Goal: Task Accomplishment & Management: Use online tool/utility

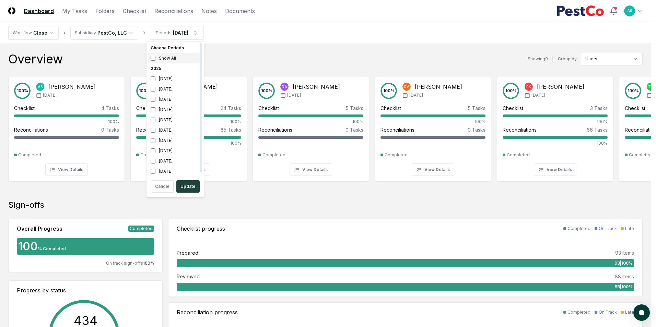
click at [154, 55] on div "Show All" at bounding box center [175, 58] width 55 height 10
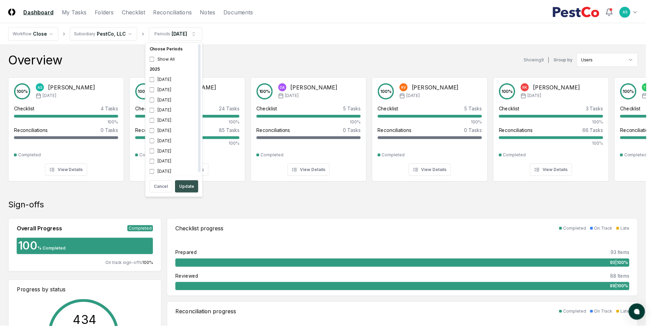
scroll to position [2, 0]
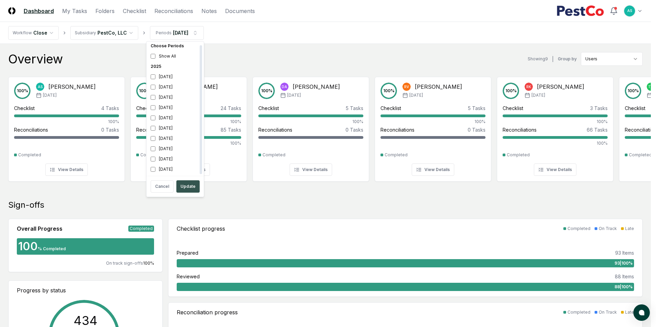
click at [191, 183] on button "Update" at bounding box center [187, 187] width 23 height 12
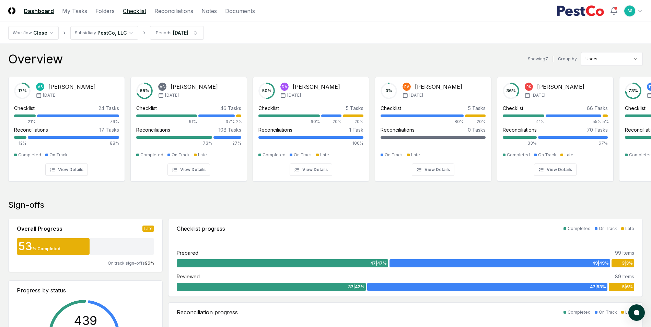
click at [133, 11] on link "Checklist" at bounding box center [134, 11] width 23 height 8
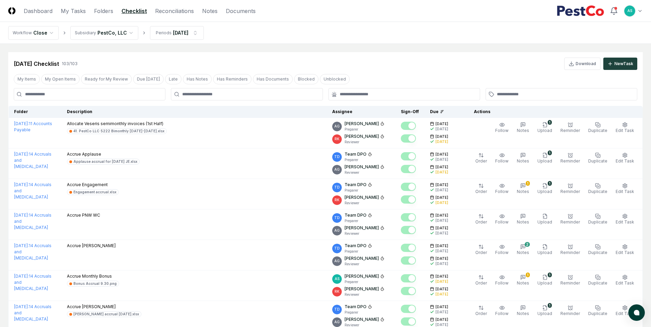
click at [219, 90] on div at bounding box center [247, 94] width 152 height 12
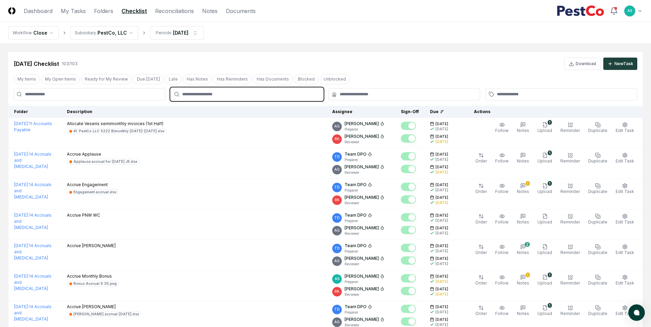
click at [219, 93] on input "text" at bounding box center [250, 94] width 136 height 6
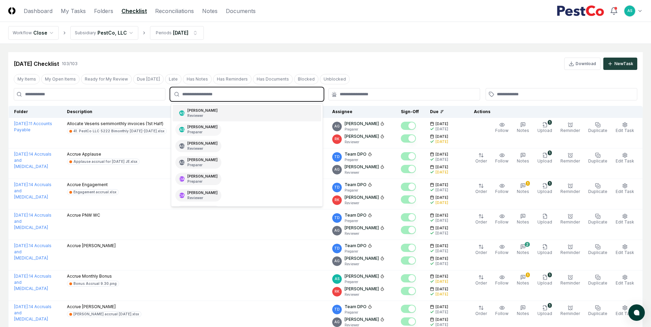
drag, startPoint x: 204, startPoint y: 113, endPoint x: 201, endPoint y: 120, distance: 8.4
click at [203, 113] on div "[PERSON_NAME] Reviewer" at bounding box center [202, 113] width 30 height 10
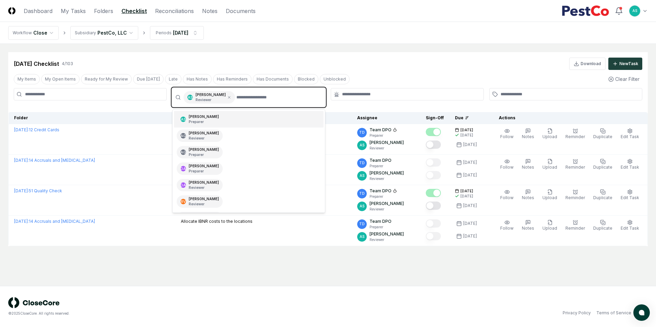
click at [212, 116] on div "AS [PERSON_NAME] Preparer" at bounding box center [200, 119] width 46 height 12
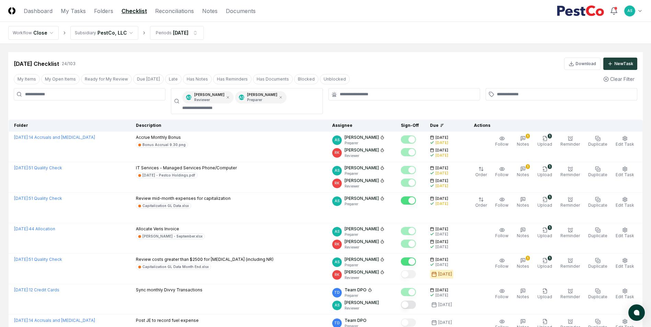
click at [436, 66] on div "[DATE] Checklist 24 / 103 Download New Task" at bounding box center [326, 64] width 624 height 12
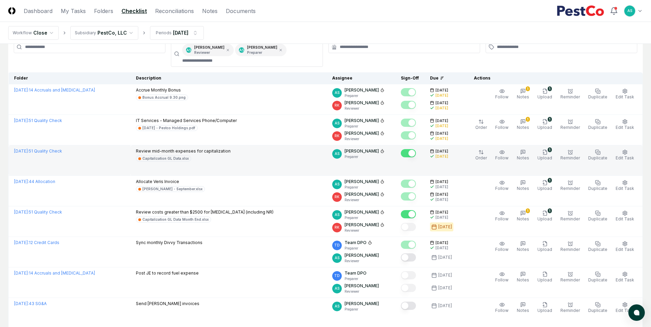
scroll to position [69, 0]
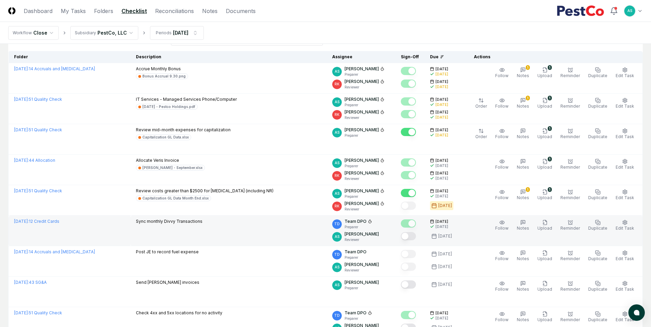
click at [388, 234] on div "AS [PERSON_NAME] Reviewer" at bounding box center [361, 236] width 58 height 11
